Goal: Information Seeking & Learning: Learn about a topic

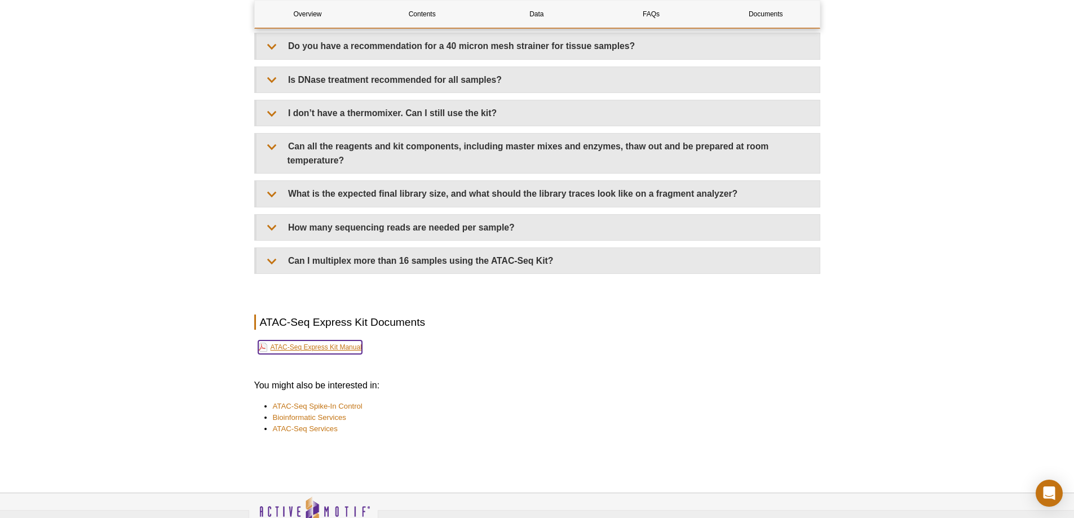
click at [352, 347] on link "ATAC-Seq Express Kit Manual" at bounding box center [310, 348] width 104 height 14
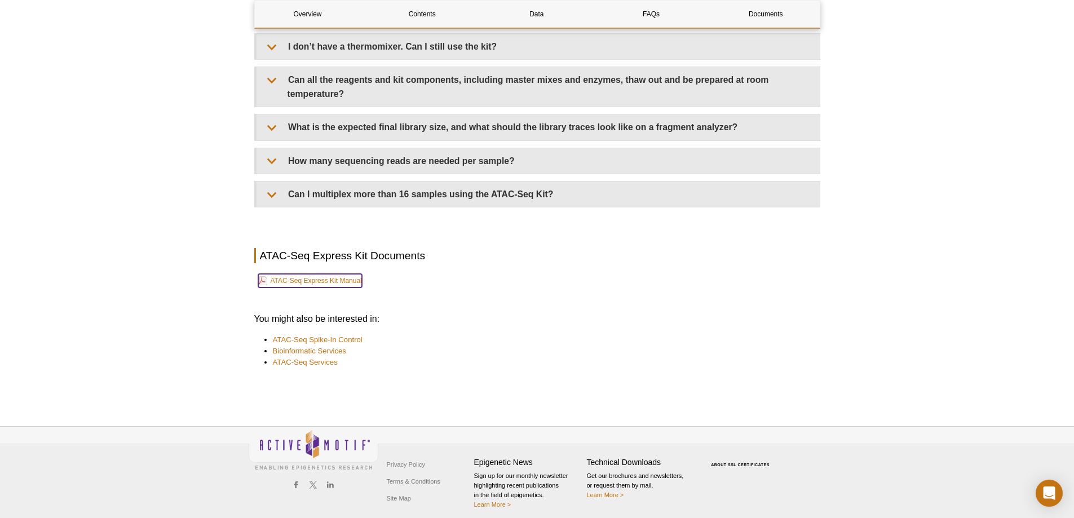
scroll to position [2667, 0]
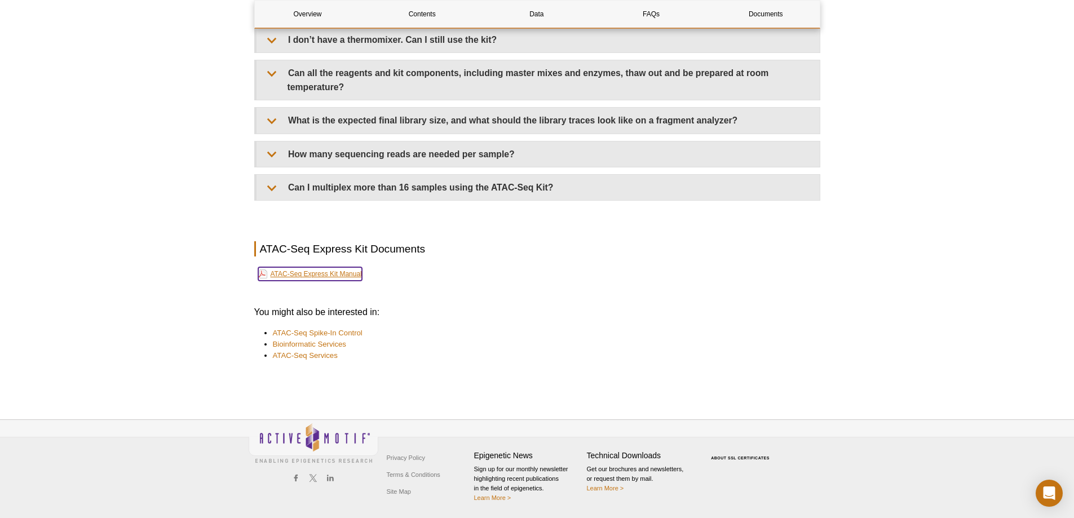
click at [299, 270] on link "ATAC-Seq Express Kit Manual" at bounding box center [310, 274] width 104 height 14
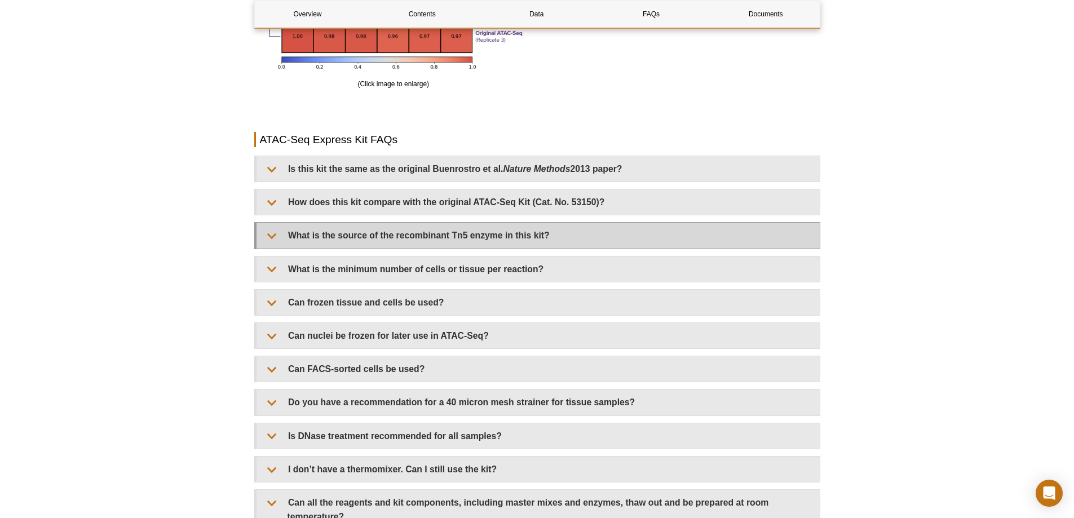
scroll to position [2216, 0]
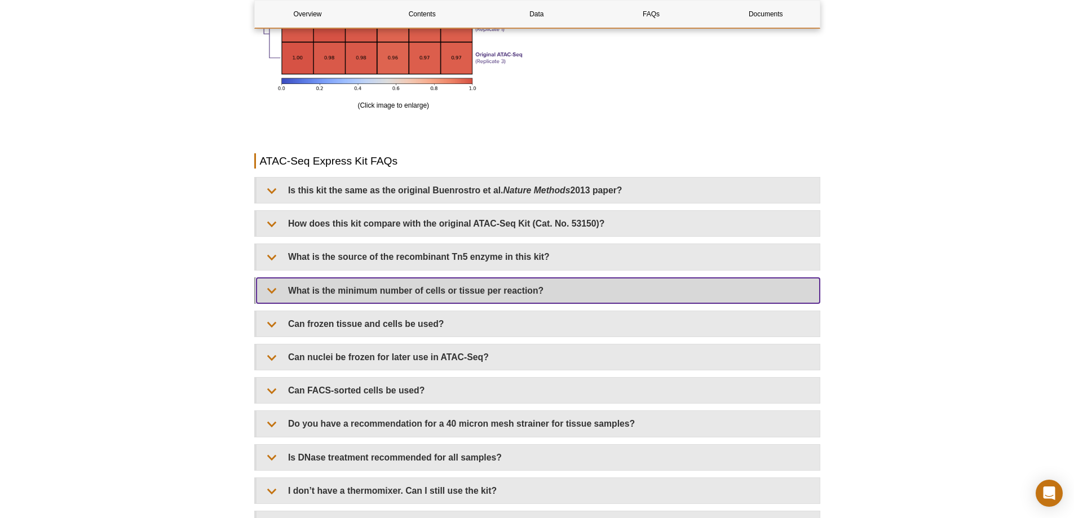
click at [483, 293] on summary "What is the minimum number of cells or tissue per reaction?" at bounding box center [538, 290] width 563 height 25
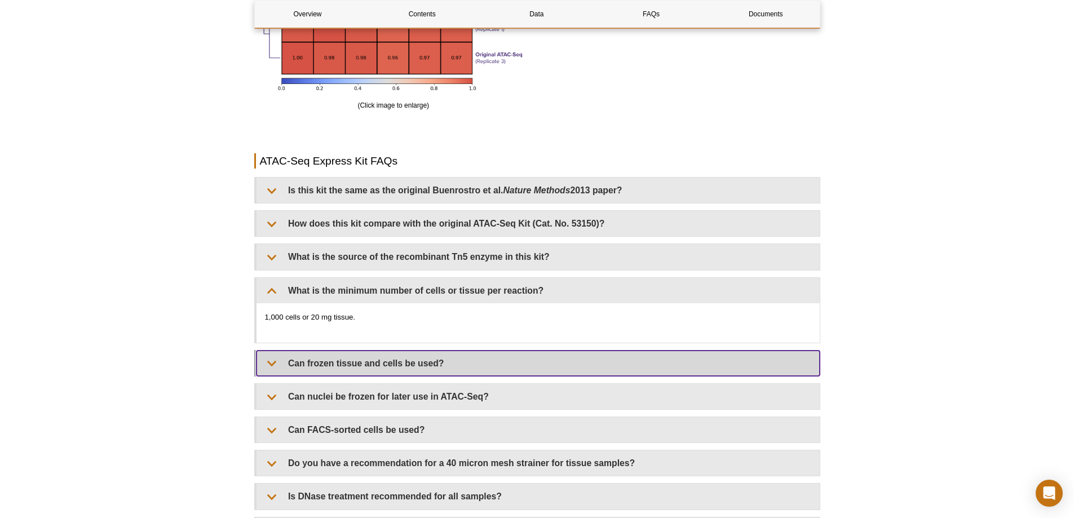
click at [488, 362] on summary "Can frozen tissue and cells be used?" at bounding box center [538, 363] width 563 height 25
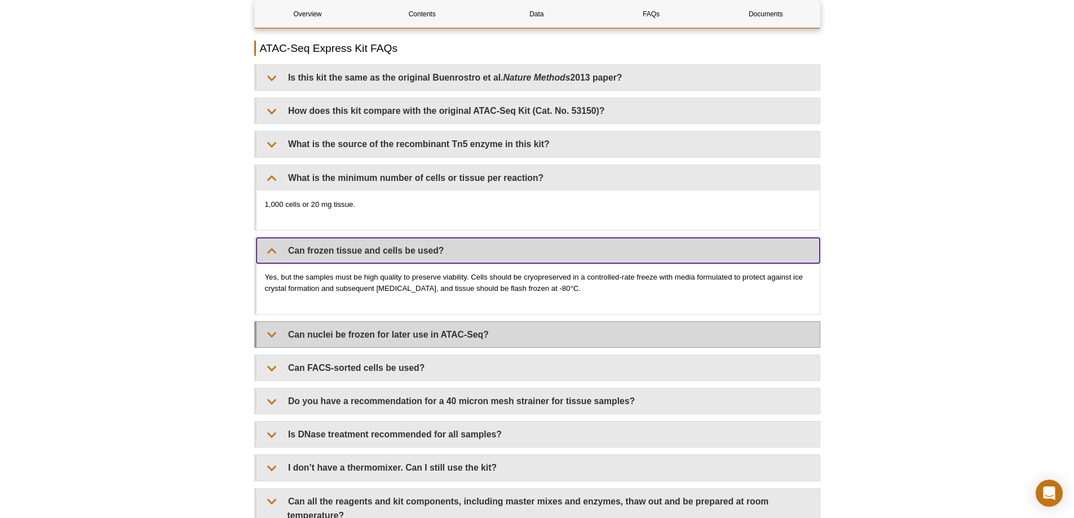
scroll to position [2385, 0]
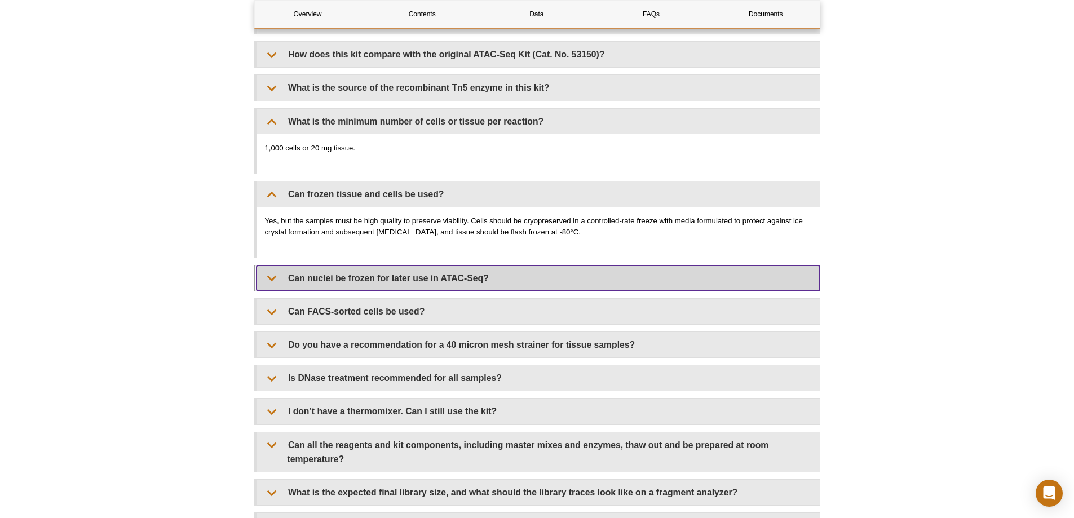
click at [334, 283] on summary "Can nuclei be frozen for later use in ATAC-Seq?" at bounding box center [538, 278] width 563 height 25
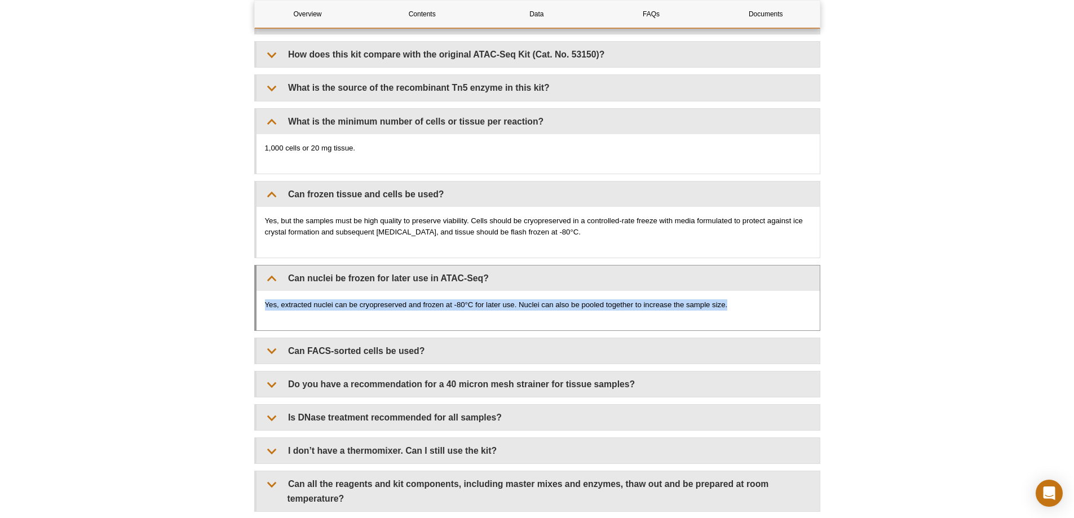
drag, startPoint x: 265, startPoint y: 303, endPoint x: 731, endPoint y: 299, distance: 466.3
click at [731, 299] on p "Yes, extracted nuclei can be cryopreserved and frozen at -80°C for later use. N…" at bounding box center [538, 304] width 546 height 11
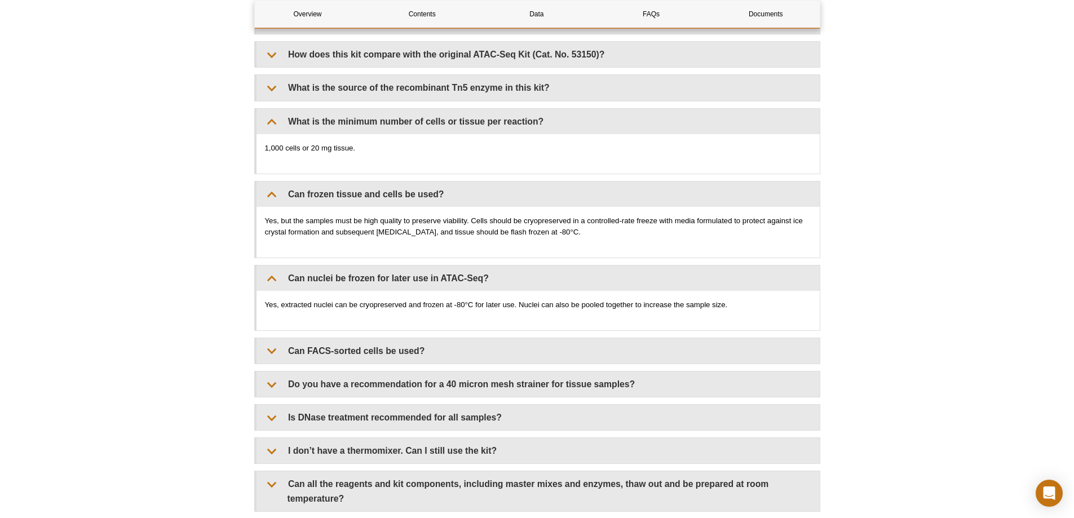
drag, startPoint x: 701, startPoint y: 308, endPoint x: 891, endPoint y: 254, distance: 197.0
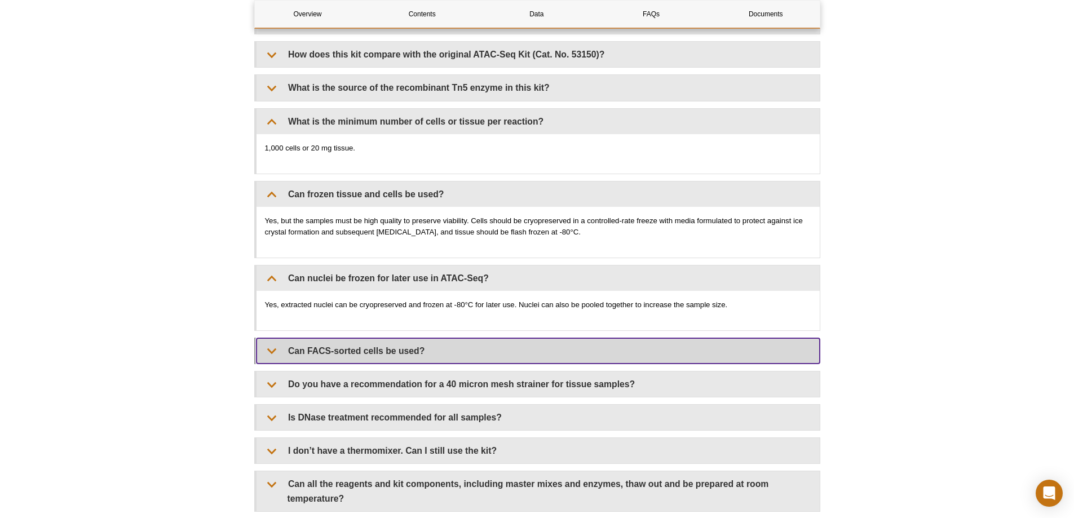
click at [516, 347] on summary "Can FACS-sorted cells be used?" at bounding box center [538, 350] width 563 height 25
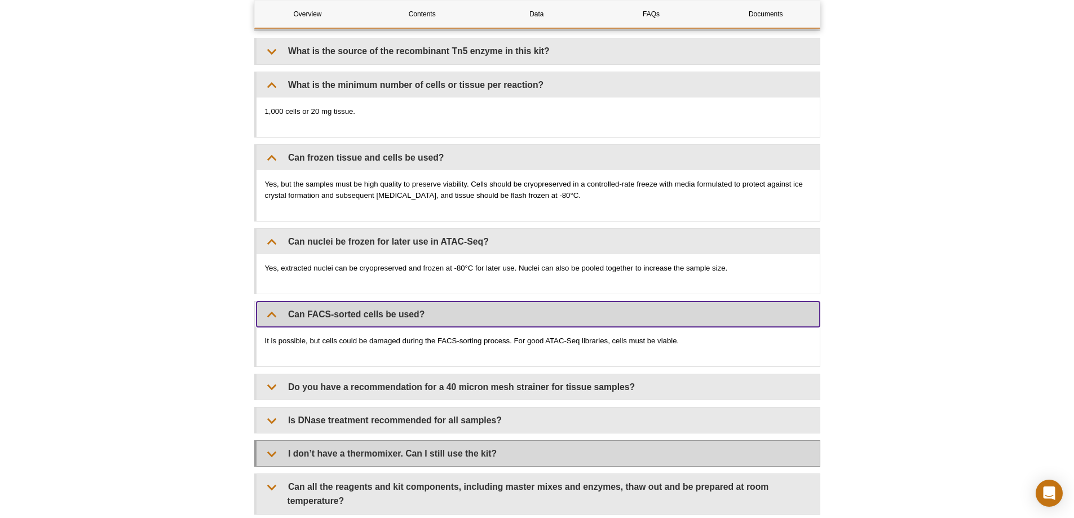
scroll to position [2441, 0]
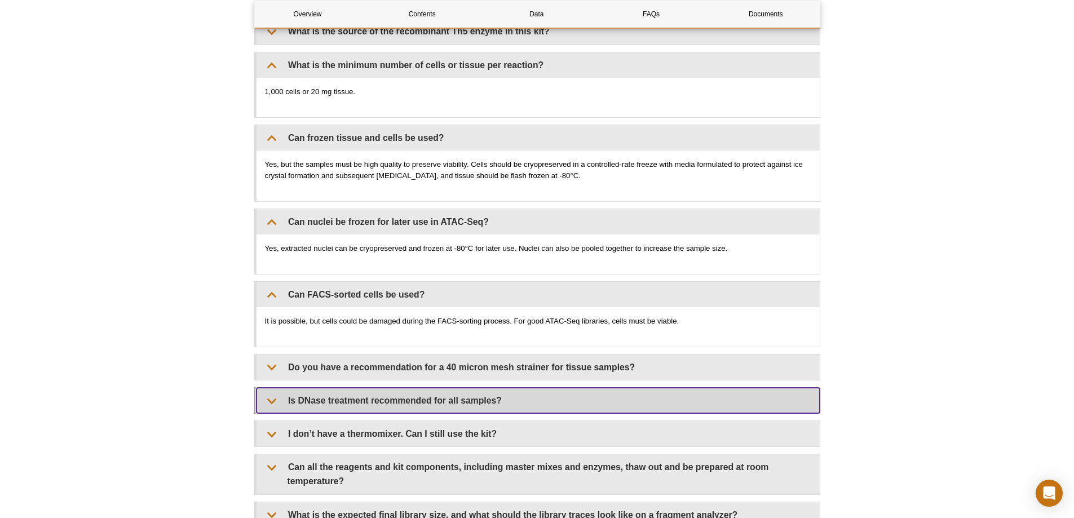
click at [445, 403] on summary "Is DNase treatment recommended for all samples?" at bounding box center [538, 400] width 563 height 25
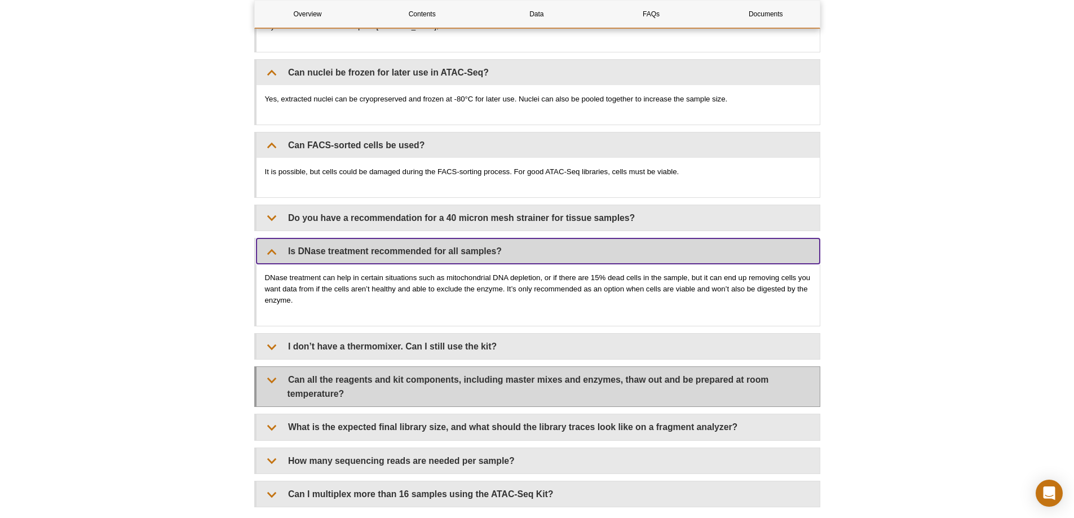
scroll to position [2610, 0]
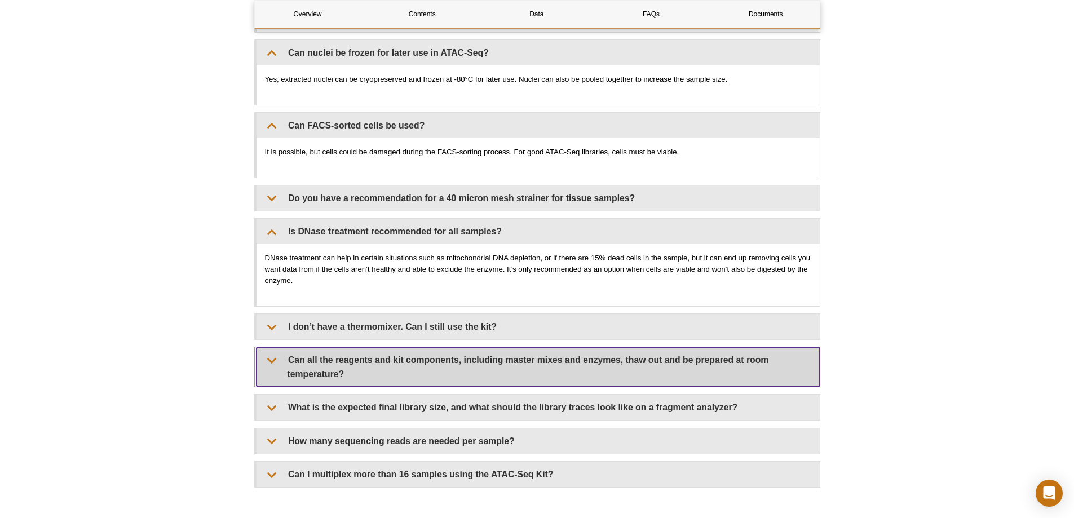
click at [422, 376] on summary "Can all the reagents and kit components, including master mixes and enzymes, th…" at bounding box center [538, 366] width 563 height 39
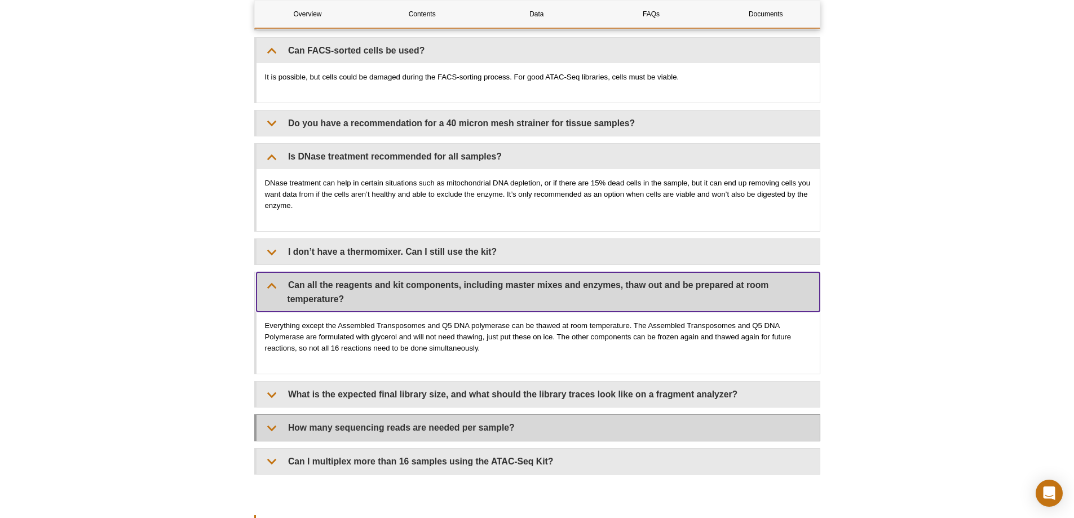
scroll to position [2723, 0]
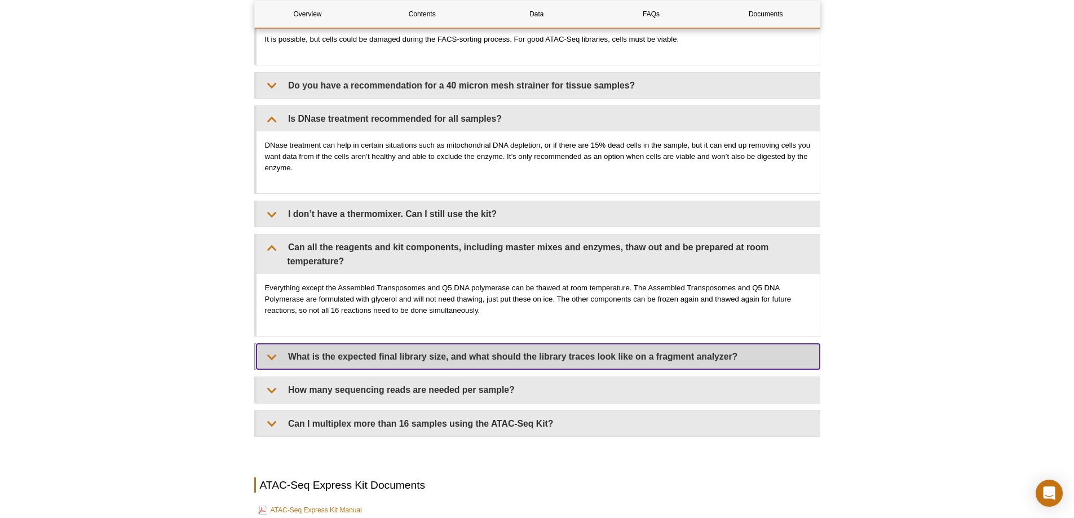
click at [392, 364] on summary "What is the expected final library size, and what should the library traces loo…" at bounding box center [538, 356] width 563 height 25
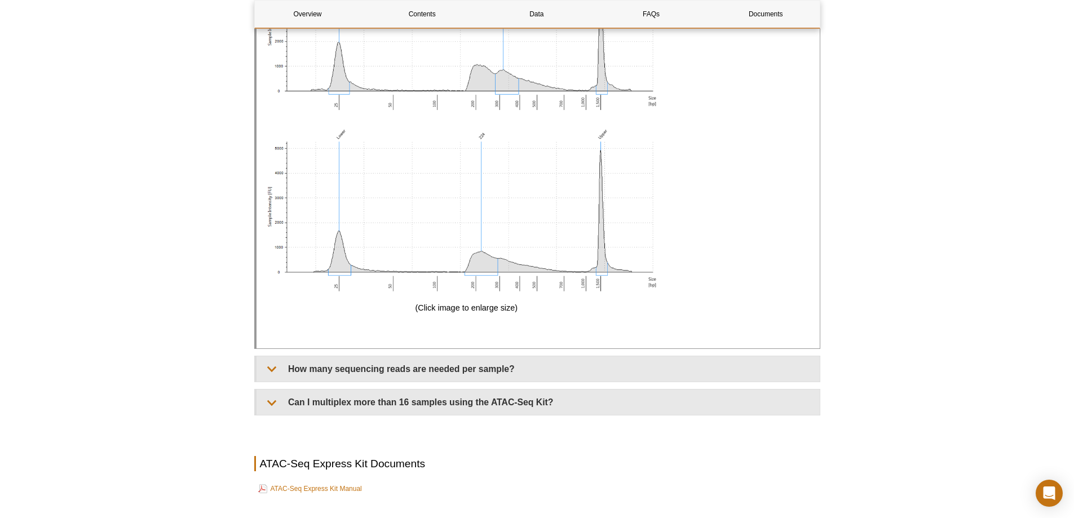
scroll to position [3569, 0]
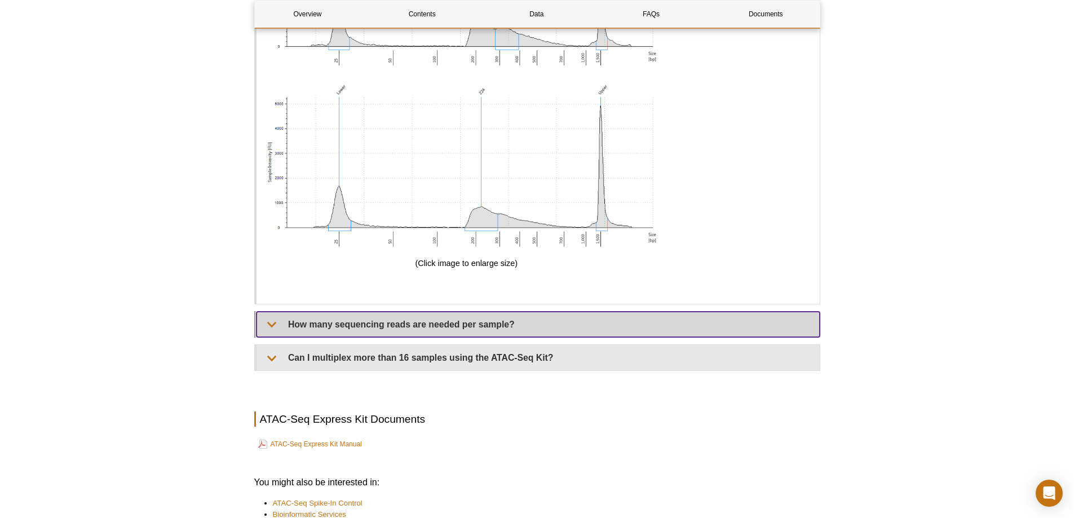
click at [439, 335] on summary "How many sequencing reads are needed per sample?" at bounding box center [538, 324] width 563 height 25
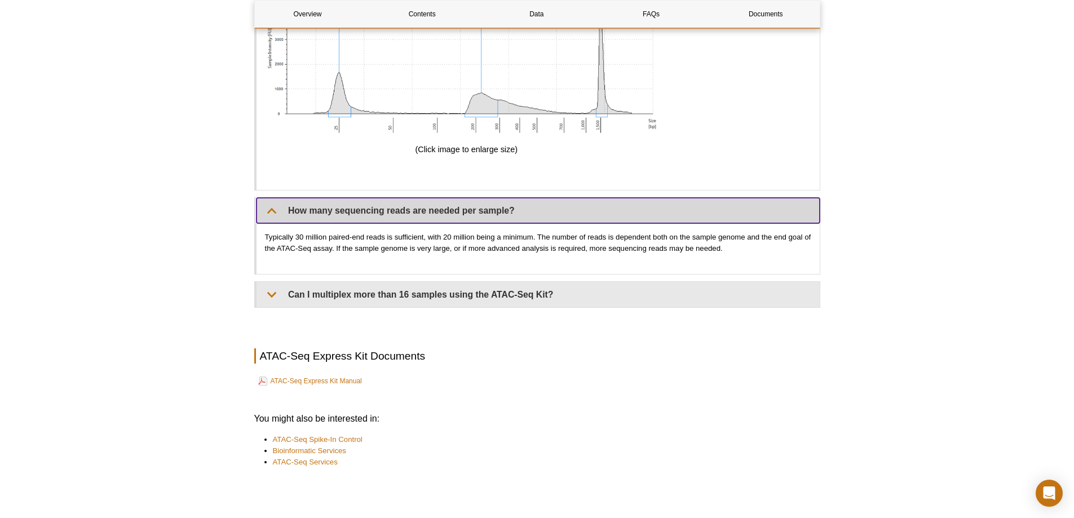
scroll to position [3738, 0]
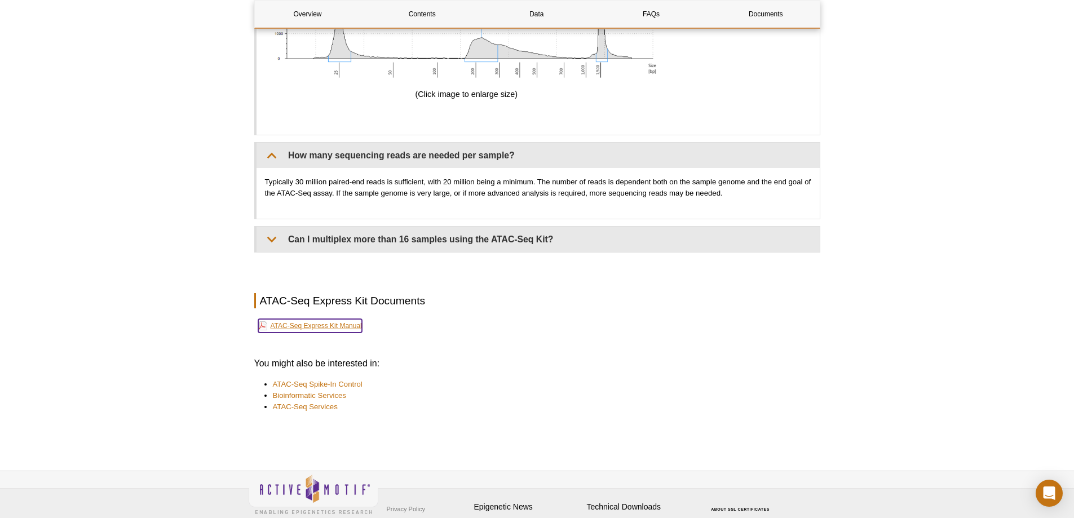
click at [332, 325] on link "ATAC-Seq Express Kit Manual" at bounding box center [310, 326] width 104 height 14
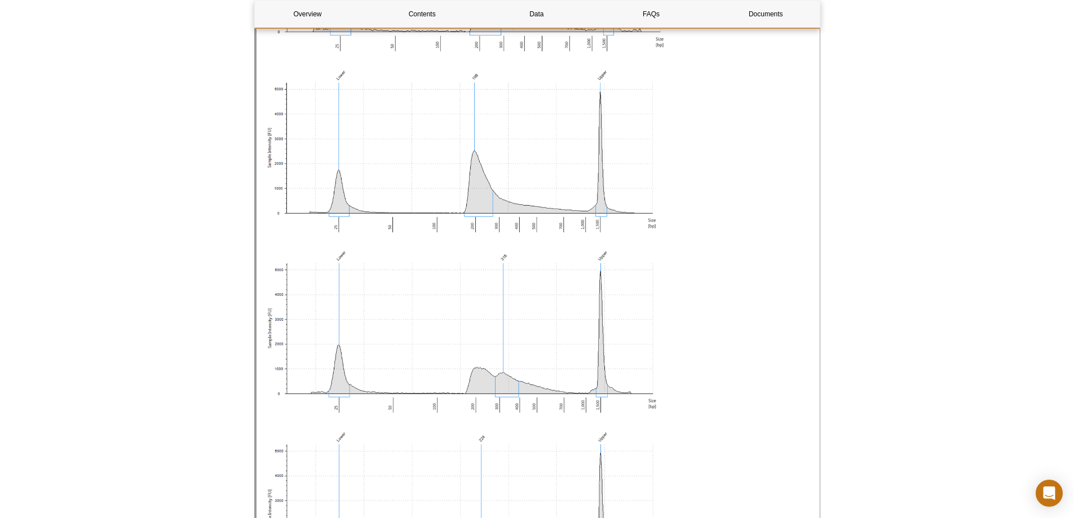
scroll to position [3061, 0]
